Goal: Find specific page/section

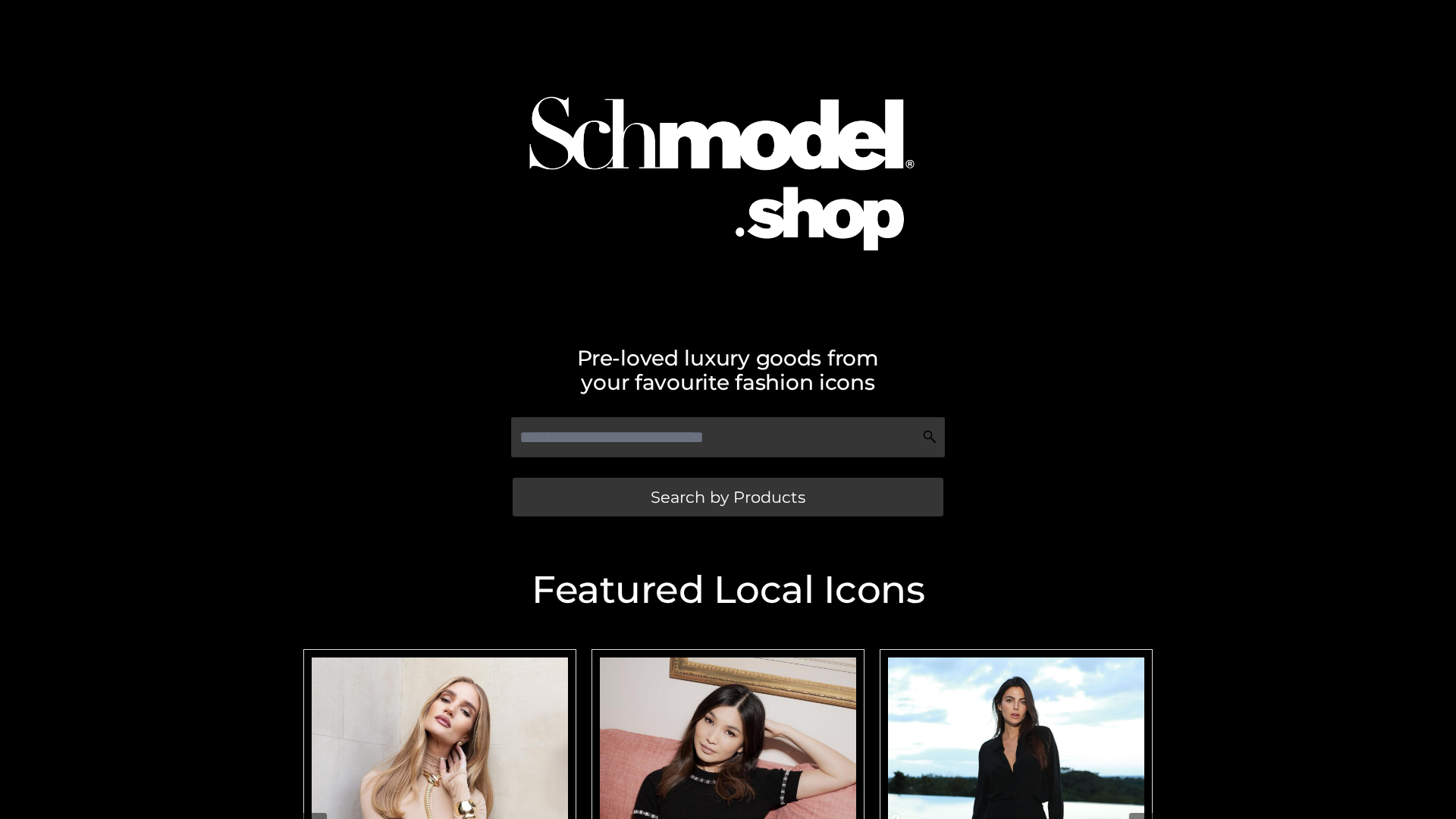
click at [727, 497] on span "Search by Products" at bounding box center [728, 497] width 155 height 16
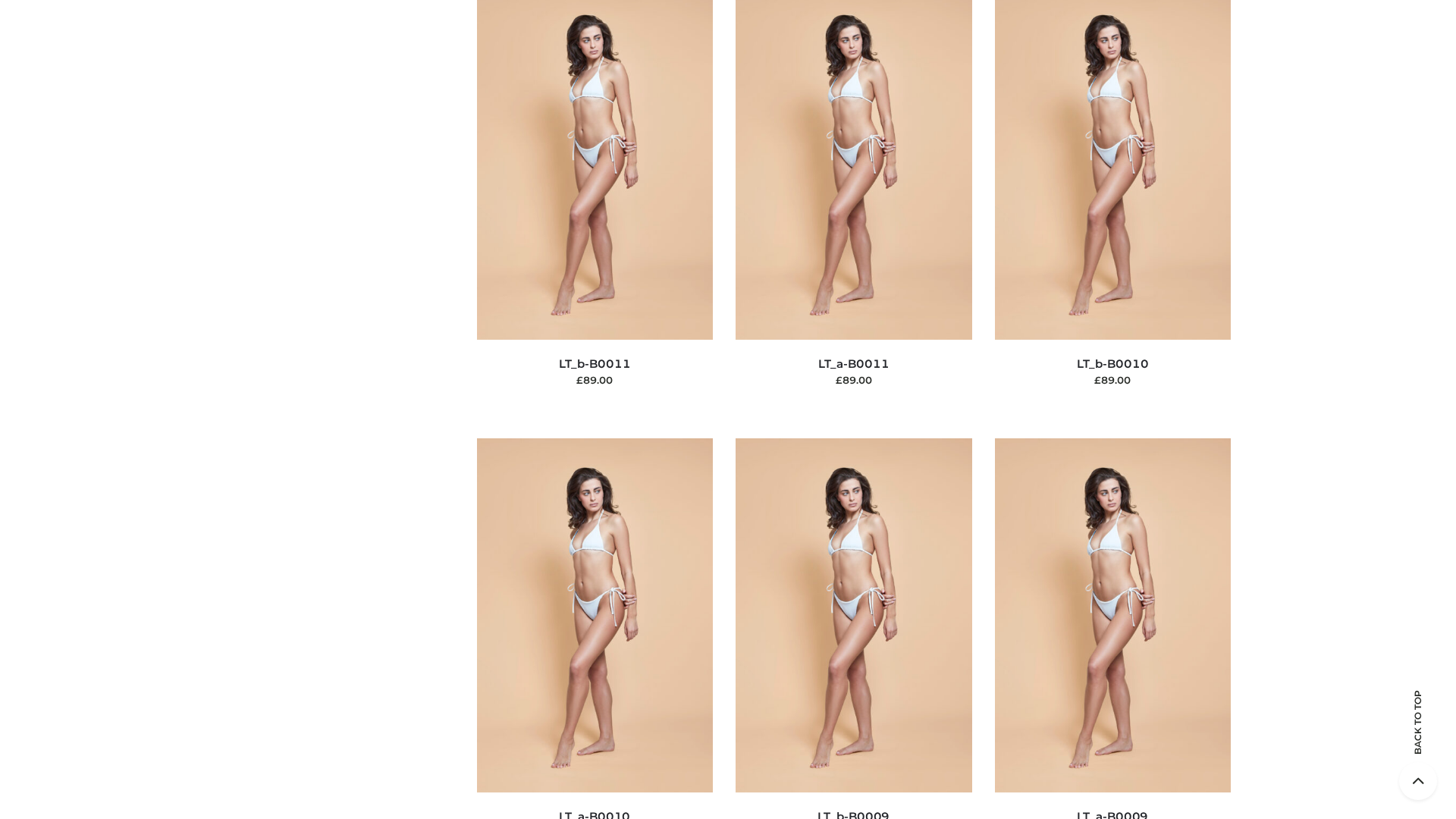
scroll to position [6814, 0]
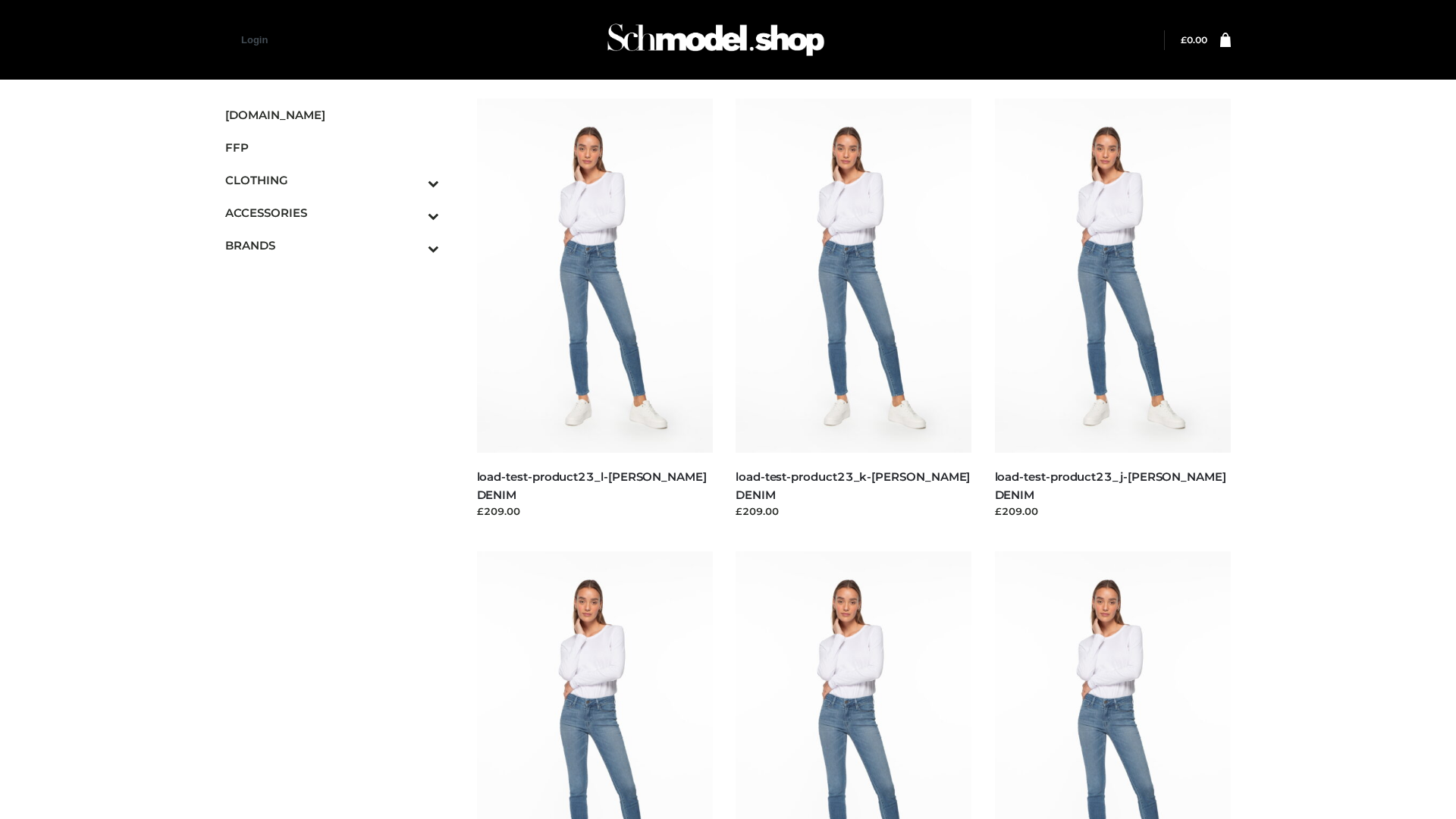
scroll to position [1331, 0]
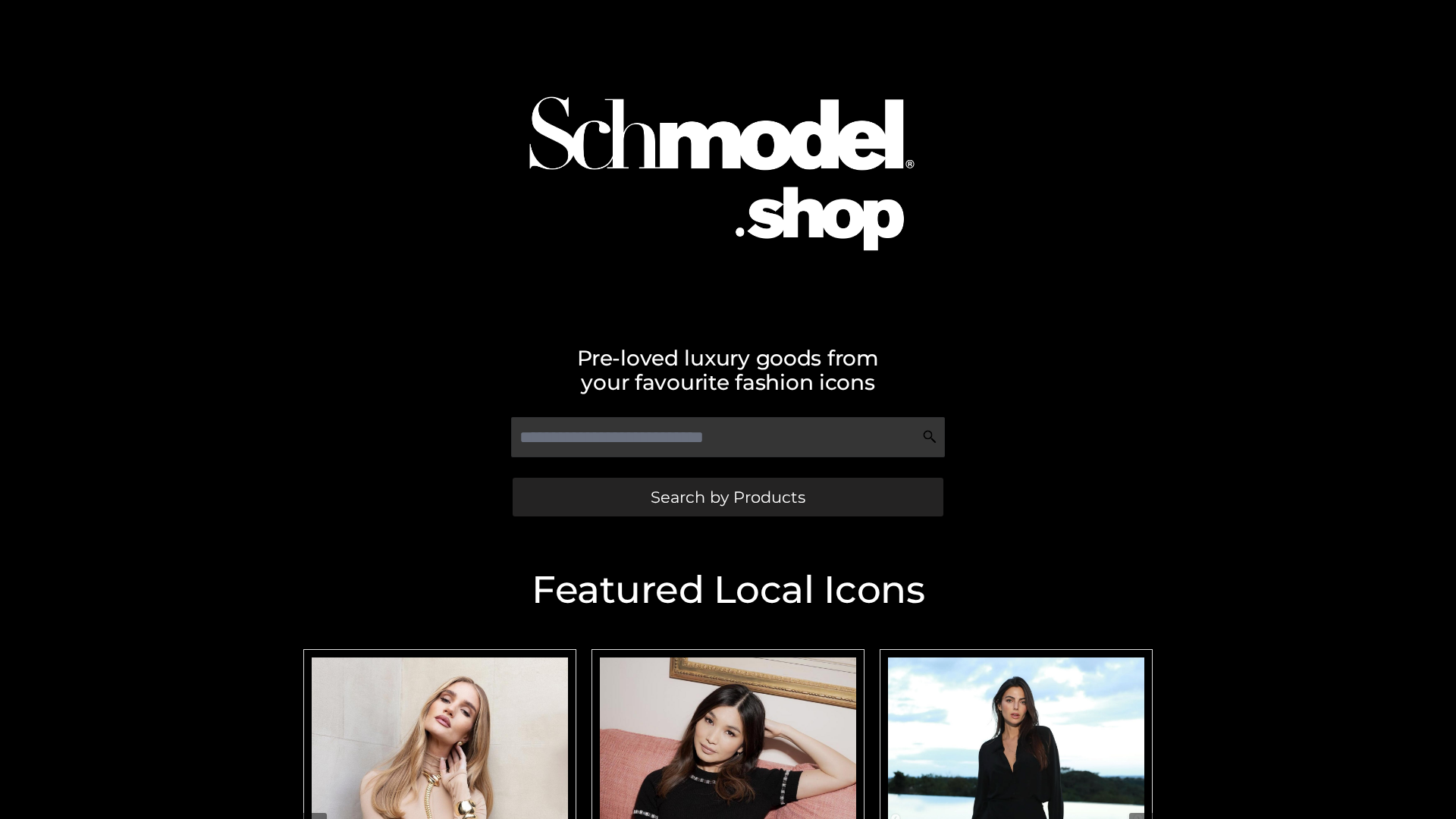
click at [727, 497] on span "Search by Products" at bounding box center [728, 497] width 155 height 16
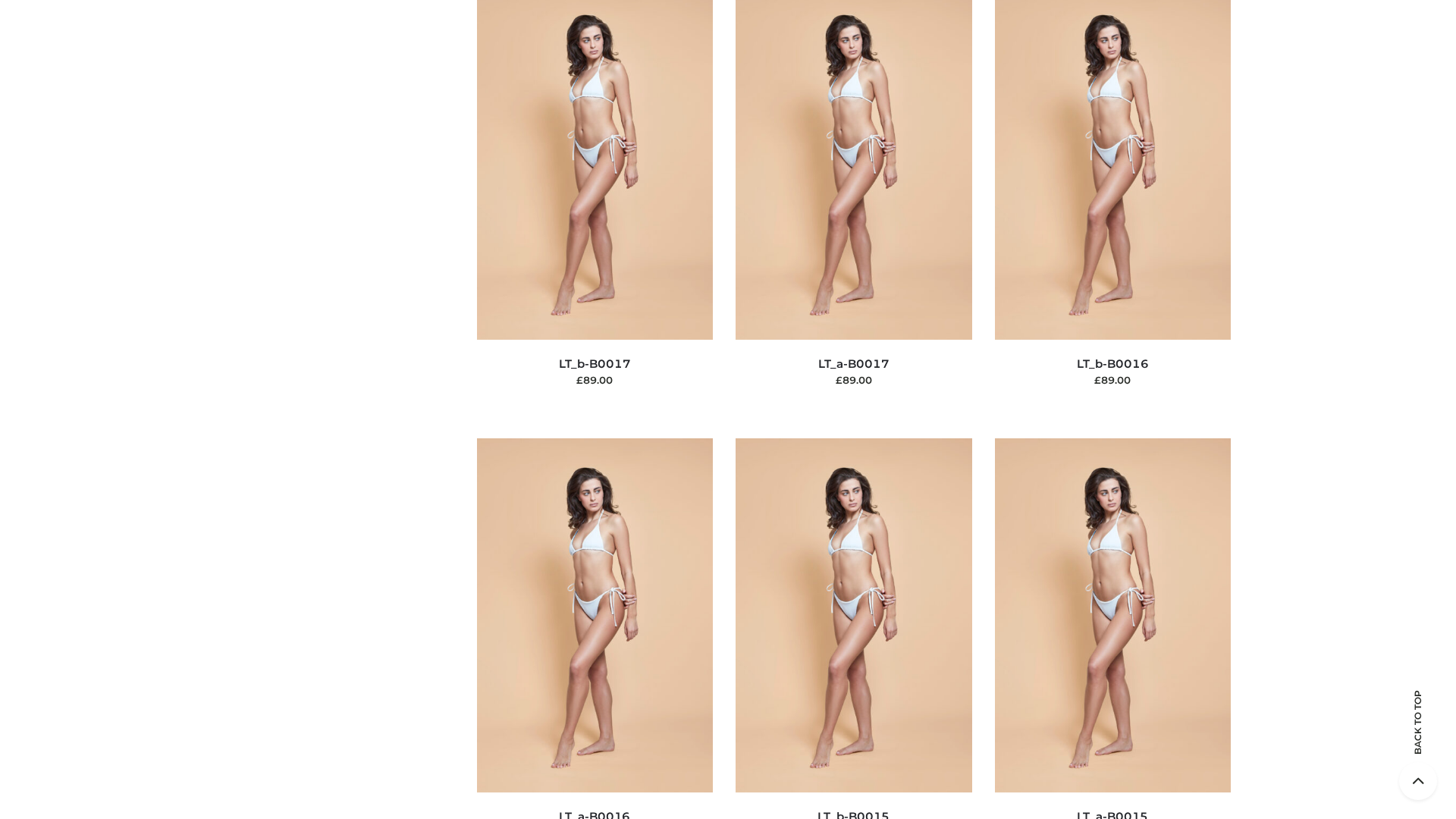
scroll to position [4986, 0]
